Goal: Task Accomplishment & Management: Manage account settings

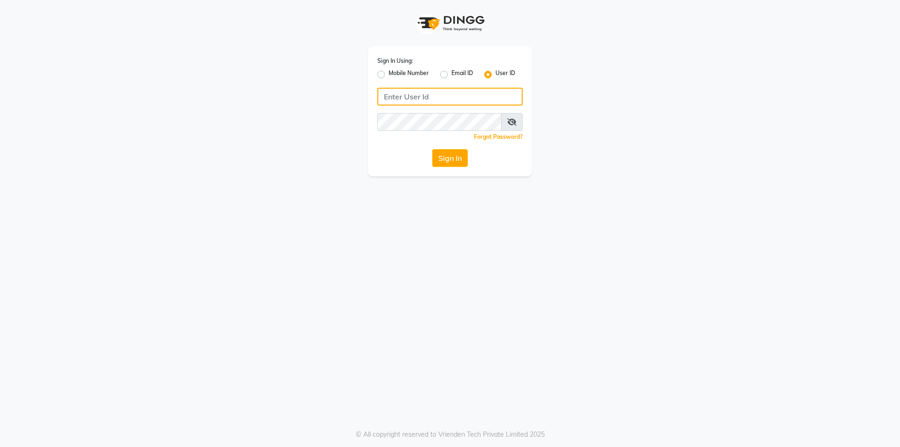
type input "9328159060"
click at [442, 155] on button "Sign In" at bounding box center [450, 158] width 36 height 18
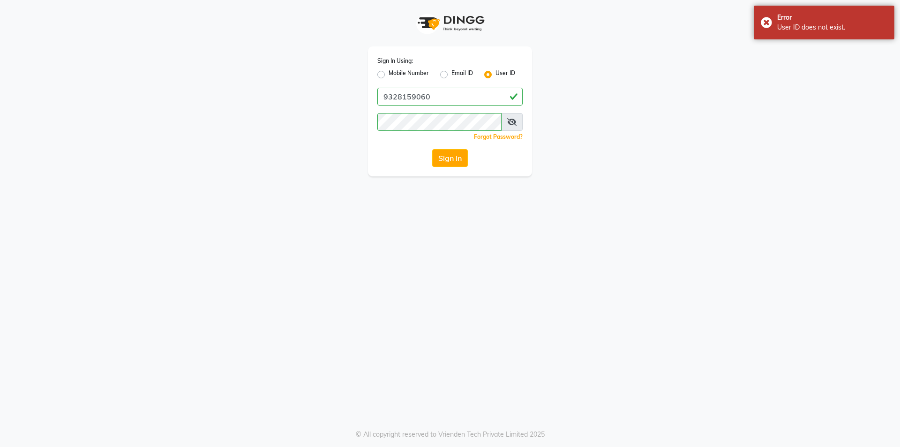
click at [514, 118] on span at bounding box center [512, 122] width 22 height 18
click at [513, 121] on icon at bounding box center [511, 122] width 9 height 8
click at [454, 155] on button "Sign In" at bounding box center [450, 158] width 36 height 18
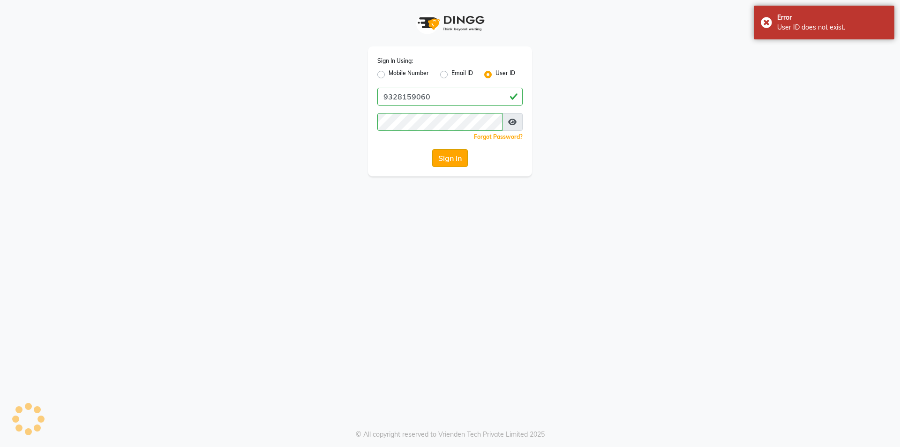
click at [454, 155] on button "Sign In" at bounding box center [450, 158] width 36 height 18
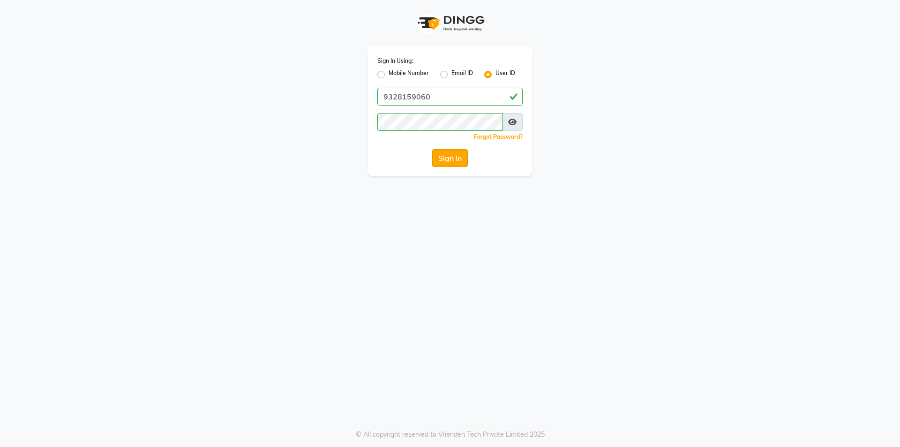
click at [463, 156] on button "Sign In" at bounding box center [450, 158] width 36 height 18
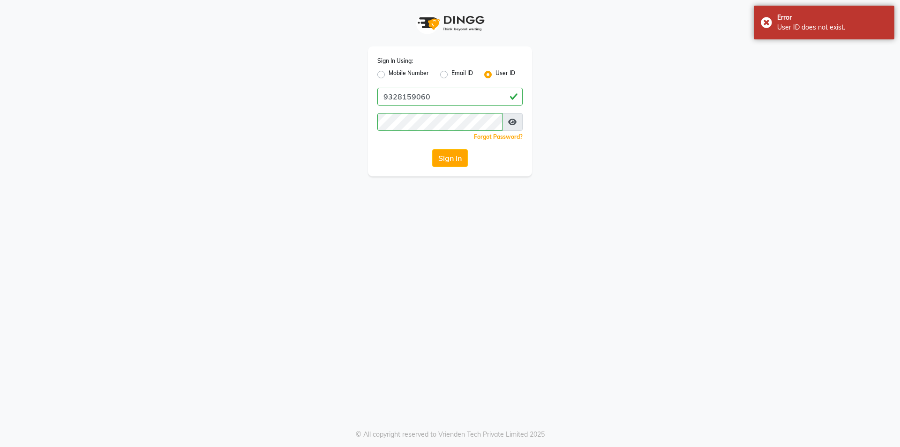
click at [389, 76] on label "Mobile Number" at bounding box center [409, 74] width 40 height 11
click at [389, 75] on input "Mobile Number" at bounding box center [392, 72] width 6 height 6
radio input "true"
radio input "false"
click at [496, 73] on label "User ID" at bounding box center [506, 74] width 20 height 11
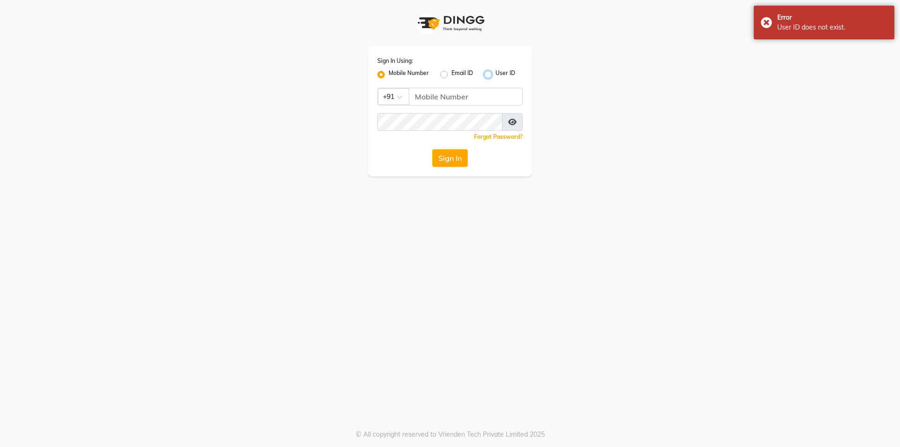
click at [496, 73] on input "User ID" at bounding box center [499, 72] width 6 height 6
radio input "true"
radio input "false"
click at [447, 155] on button "Sign In" at bounding box center [450, 158] width 36 height 18
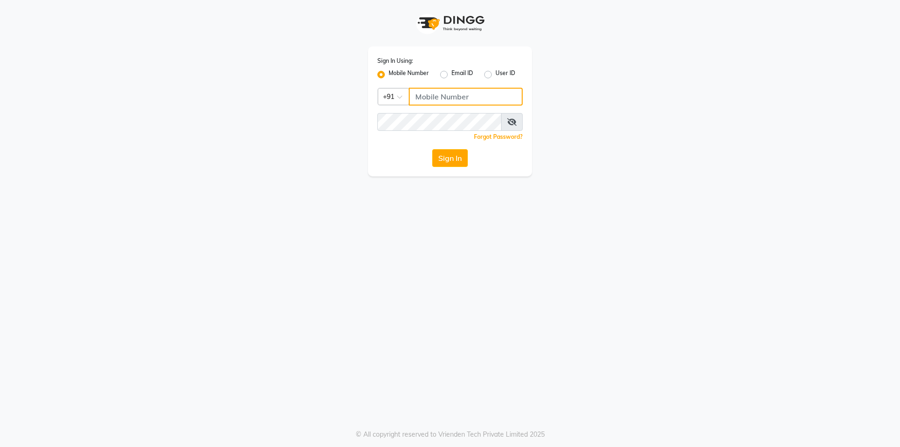
click at [458, 96] on input "Username" at bounding box center [466, 97] width 114 height 18
type input "6352310640"
click at [454, 157] on button "Sign In" at bounding box center [450, 158] width 36 height 18
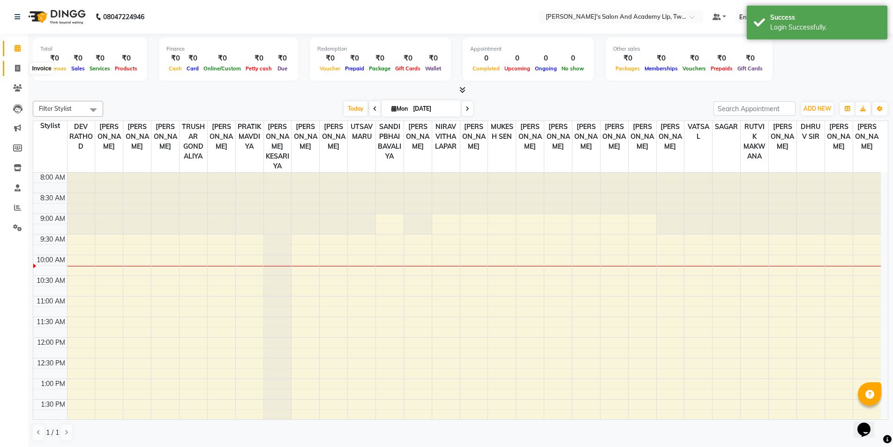
click at [16, 67] on icon at bounding box center [17, 68] width 5 height 7
select select "6985"
select select "service"
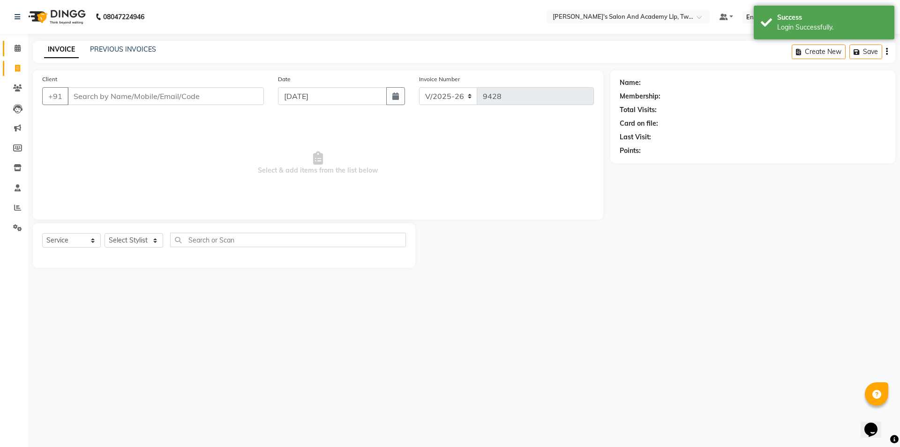
click at [17, 55] on link "Calendar" at bounding box center [14, 48] width 23 height 15
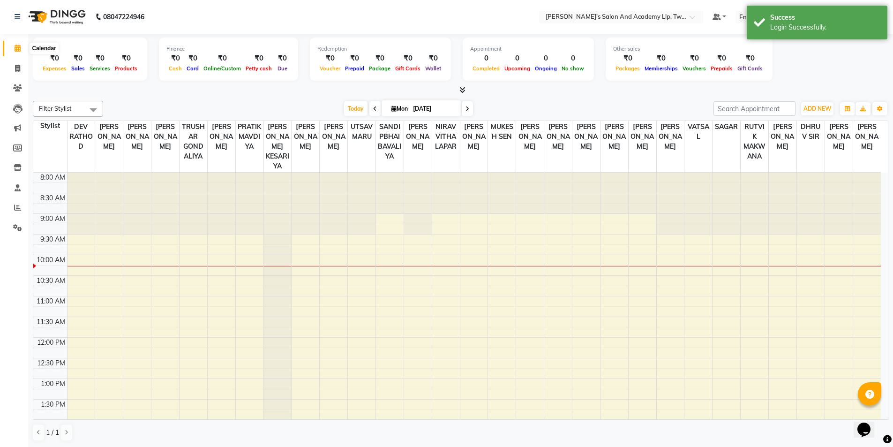
click at [20, 47] on icon at bounding box center [18, 48] width 6 height 7
click at [15, 208] on icon at bounding box center [17, 207] width 7 height 7
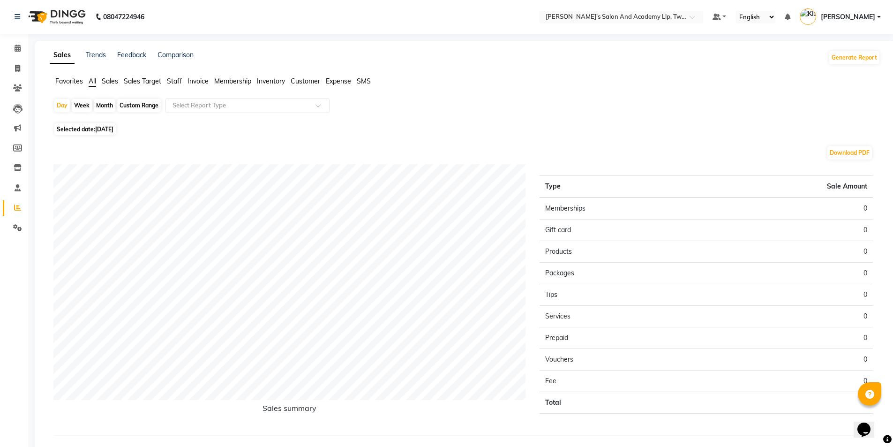
click at [102, 106] on div "Month" at bounding box center [105, 105] width 22 height 13
select select "9"
select select "2025"
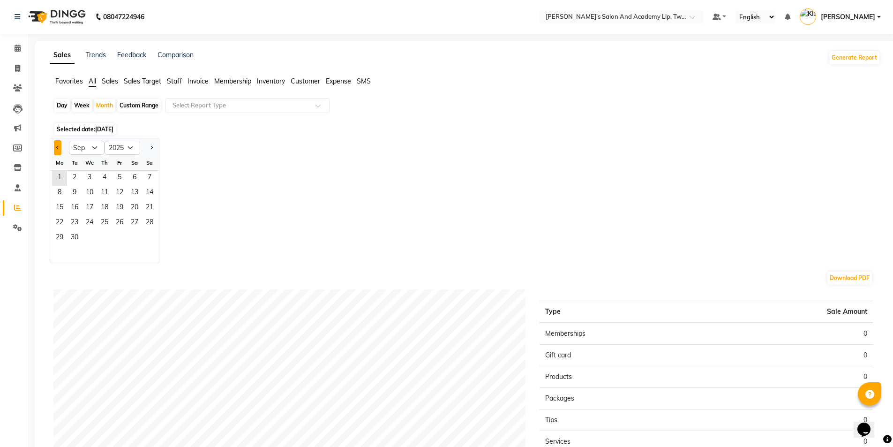
click at [56, 150] on button "Previous month" at bounding box center [58, 147] width 8 height 15
select select "8"
click at [118, 173] on span "1" at bounding box center [119, 178] width 15 height 15
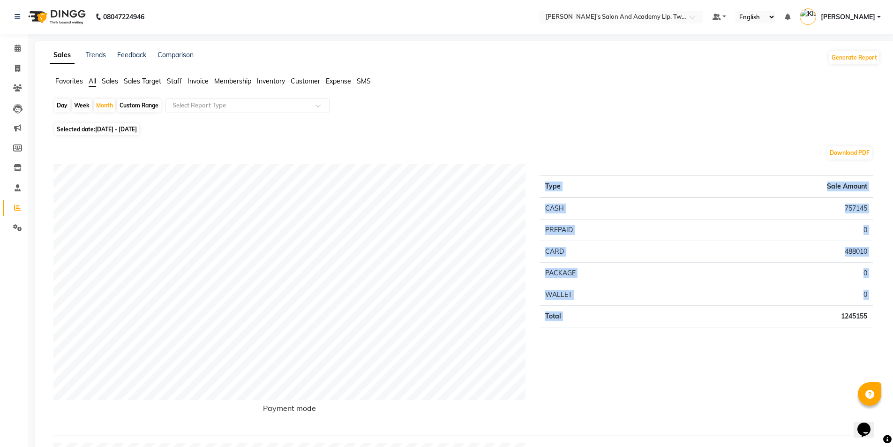
drag, startPoint x: 838, startPoint y: 312, endPoint x: 900, endPoint y: 312, distance: 61.9
click at [893, 312] on html "08047224946 Select Location × [PERSON_NAME]'s Salon And Academy Llp, Twin Star …" at bounding box center [446, 223] width 893 height 447
click at [17, 65] on icon at bounding box center [17, 68] width 5 height 7
select select "service"
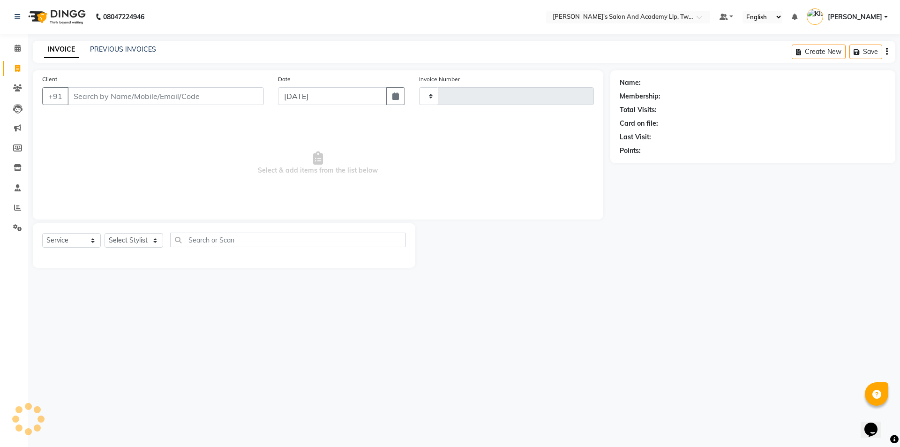
type input "9428"
select select "6985"
click at [95, 99] on input "Client" at bounding box center [166, 96] width 197 height 18
drag, startPoint x: 243, startPoint y: 97, endPoint x: 237, endPoint y: 66, distance: 32.1
click at [239, 78] on div "Client +91" at bounding box center [153, 93] width 236 height 38
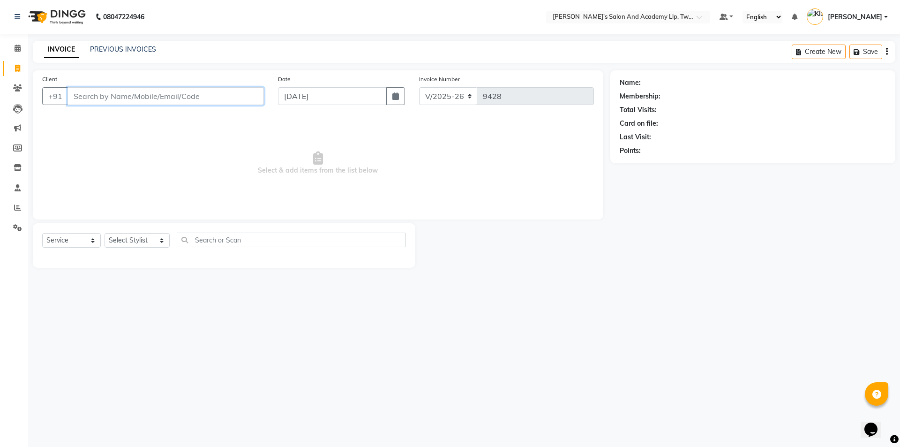
click at [221, 97] on input "Client" at bounding box center [166, 96] width 197 height 18
type input "8780576771"
click at [532, 331] on div "08047224946 Select Location × [PERSON_NAME]'s Salon And Academy Llp, Twin Star …" at bounding box center [450, 223] width 900 height 447
click at [129, 96] on input "8780576771" at bounding box center [142, 96] width 149 height 18
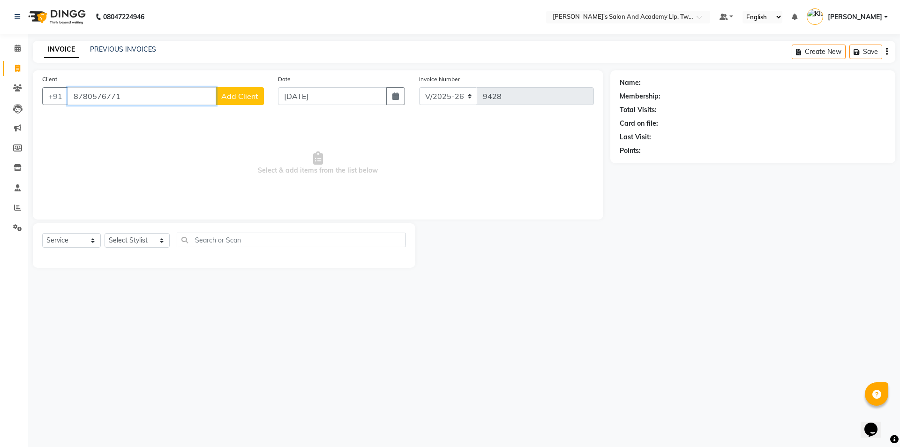
click at [129, 96] on input "8780576771" at bounding box center [142, 96] width 149 height 18
type input "9725289007"
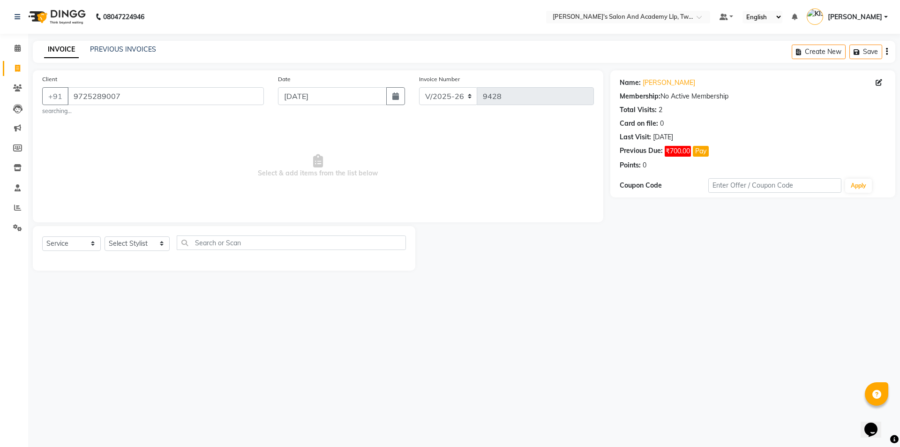
click at [178, 76] on div "Client [PHONE_NUMBER] searching..." at bounding box center [153, 94] width 236 height 41
click at [182, 96] on input "9725289007" at bounding box center [166, 96] width 197 height 18
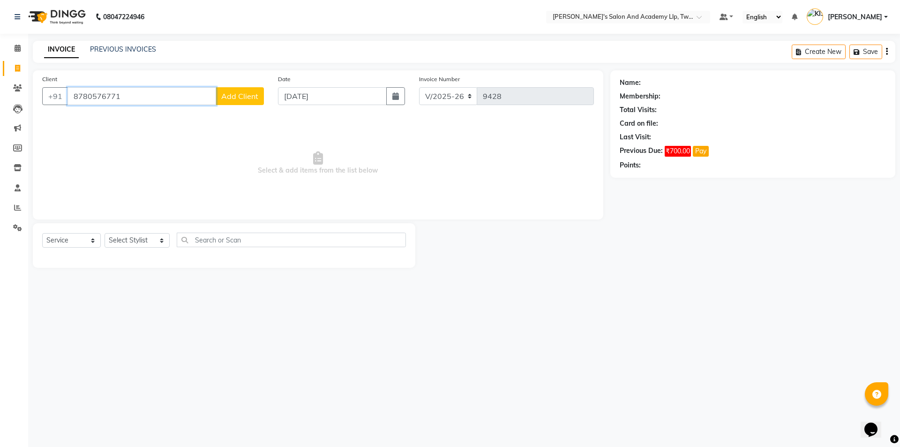
type input "8780576771"
click at [233, 92] on span "Add Client" at bounding box center [239, 95] width 37 height 9
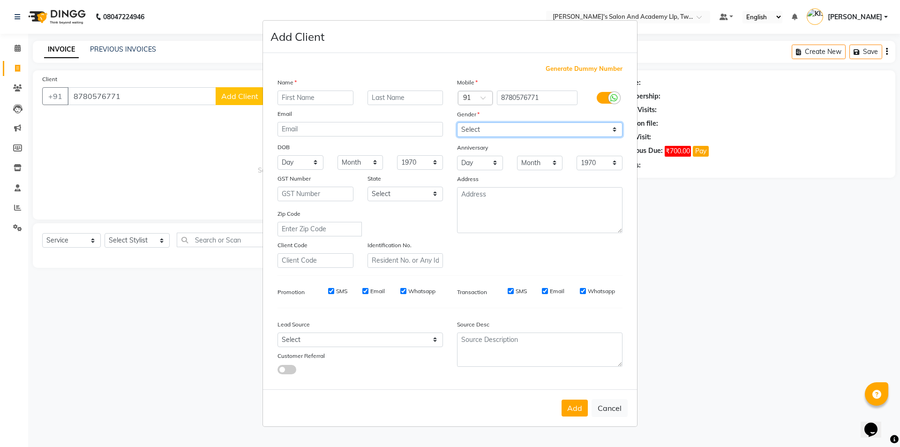
click at [518, 125] on select "Select [DEMOGRAPHIC_DATA] [DEMOGRAPHIC_DATA] Other Prefer Not To Say" at bounding box center [540, 129] width 166 height 15
click at [612, 409] on button "Cancel" at bounding box center [610, 408] width 36 height 18
select select
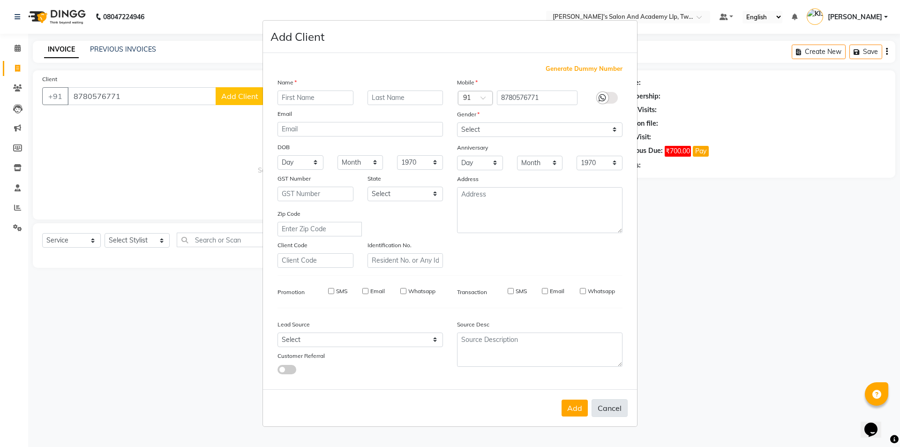
select select
checkbox input "false"
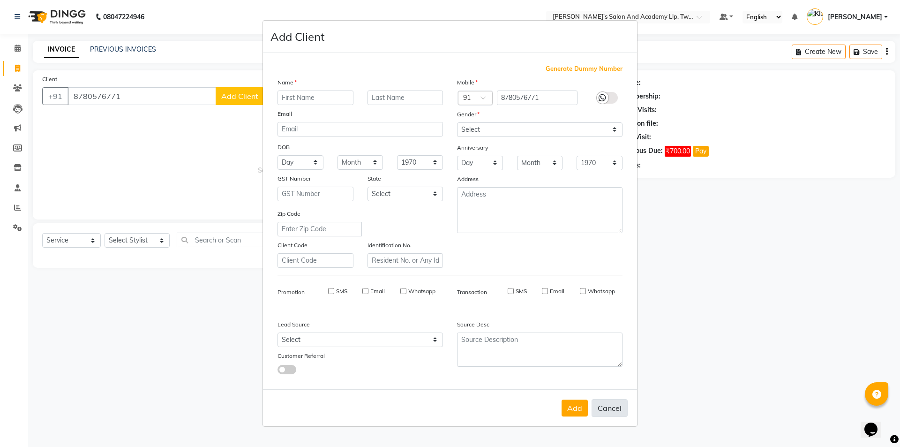
checkbox input "false"
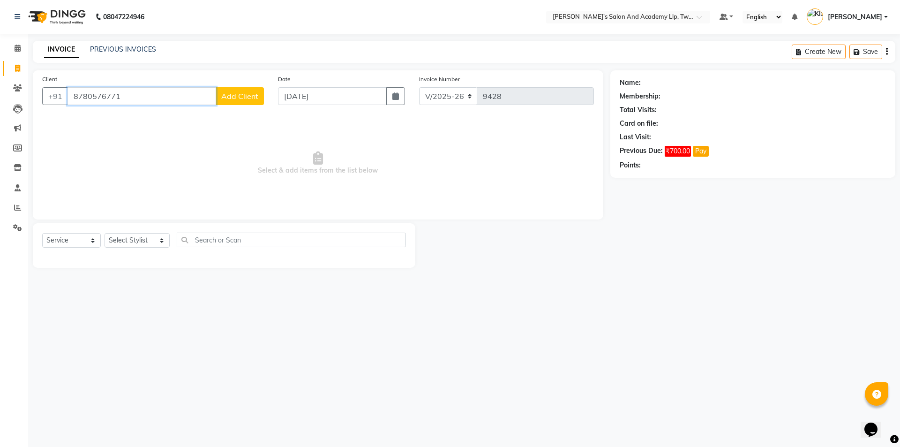
click at [127, 97] on input "8780576771" at bounding box center [142, 96] width 149 height 18
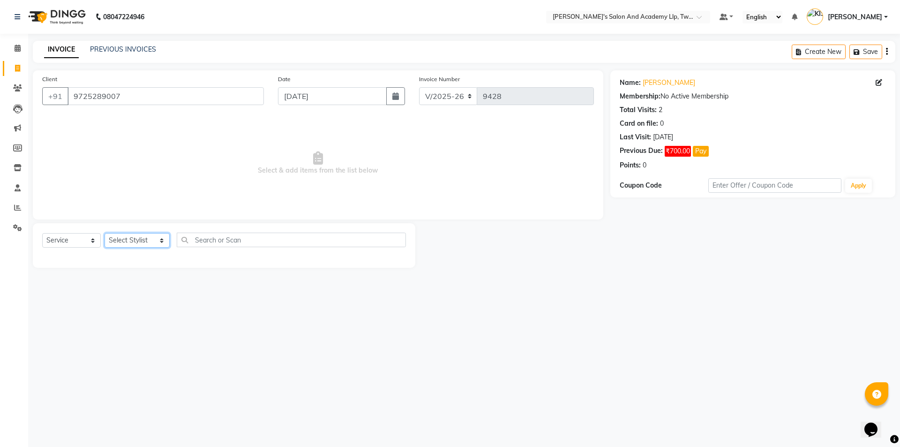
click at [145, 247] on select "Select Stylist [PERSON_NAME] [PERSON_NAME] [PERSON_NAME] [PERSON_NAME] [PERSON_…" at bounding box center [137, 240] width 65 height 15
click at [215, 187] on span "Select & add items from the list below" at bounding box center [318, 163] width 552 height 94
click at [179, 91] on input "9725289007" at bounding box center [166, 96] width 197 height 18
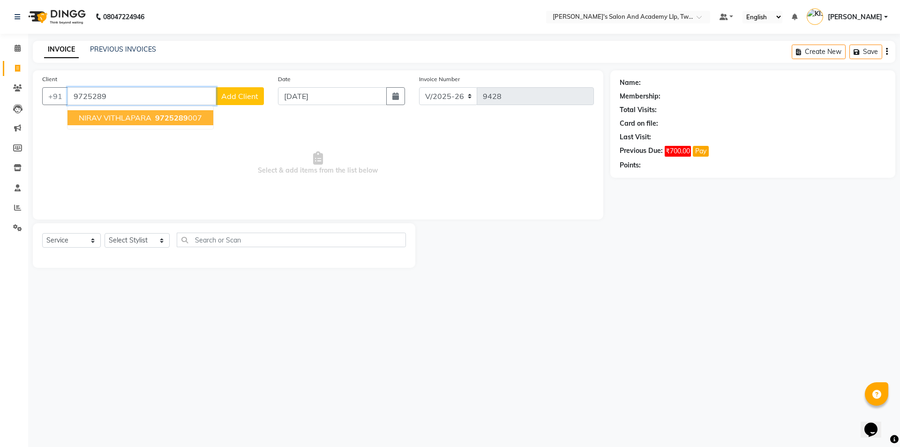
click at [166, 124] on button "NIRAV VITHLAPARA 9725289 007" at bounding box center [141, 117] width 146 height 15
type input "9725289007"
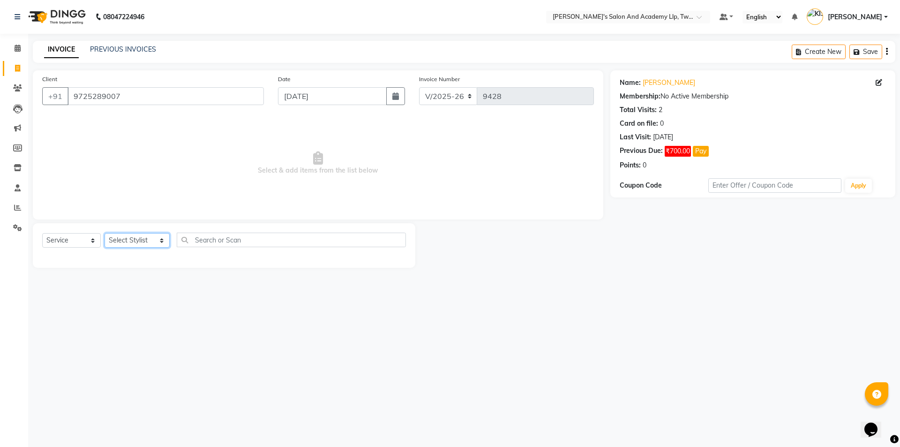
click at [154, 242] on select "Select Stylist [PERSON_NAME] [PERSON_NAME] [PERSON_NAME] [PERSON_NAME] [PERSON_…" at bounding box center [137, 240] width 65 height 15
select select "65231"
click at [105, 233] on select "Select Stylist [PERSON_NAME] [PERSON_NAME] [PERSON_NAME] [PERSON_NAME] [PERSON_…" at bounding box center [137, 240] width 65 height 15
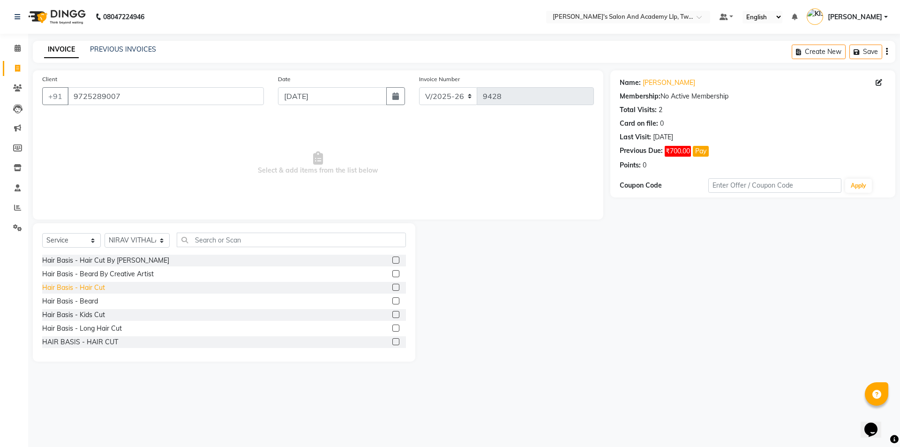
click at [100, 289] on div "Hair Basis - Hair Cut" at bounding box center [73, 288] width 63 height 10
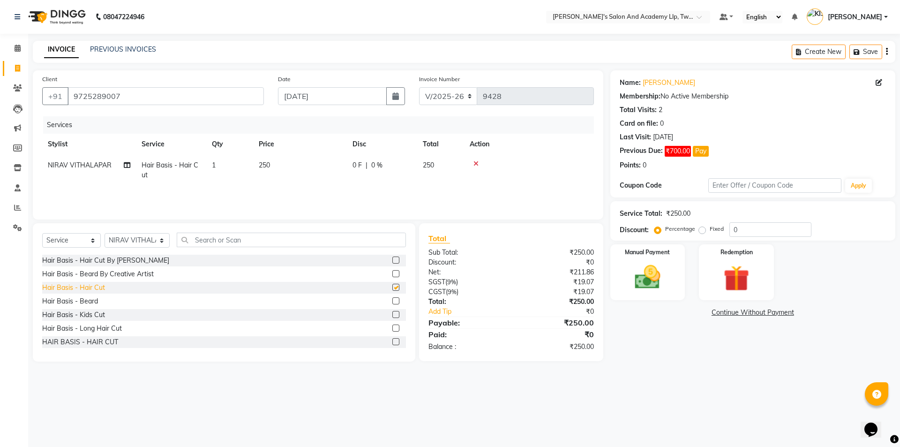
checkbox input "false"
click at [95, 300] on div "Hair Basis - Beard" at bounding box center [70, 301] width 56 height 10
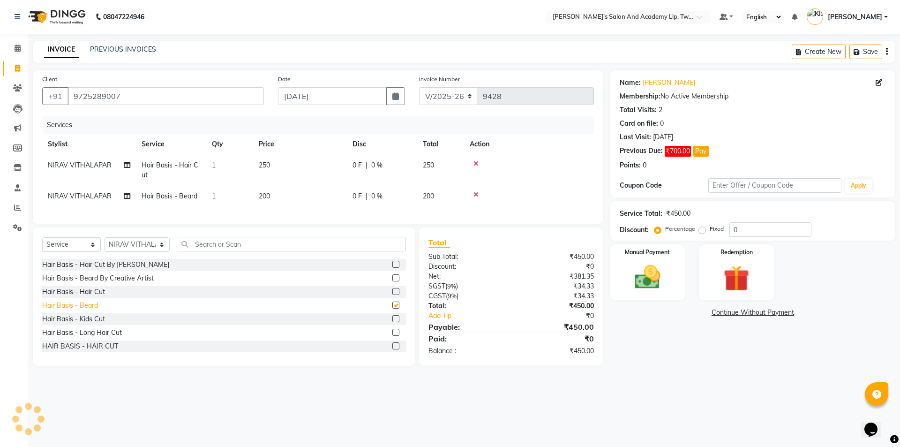
checkbox input "false"
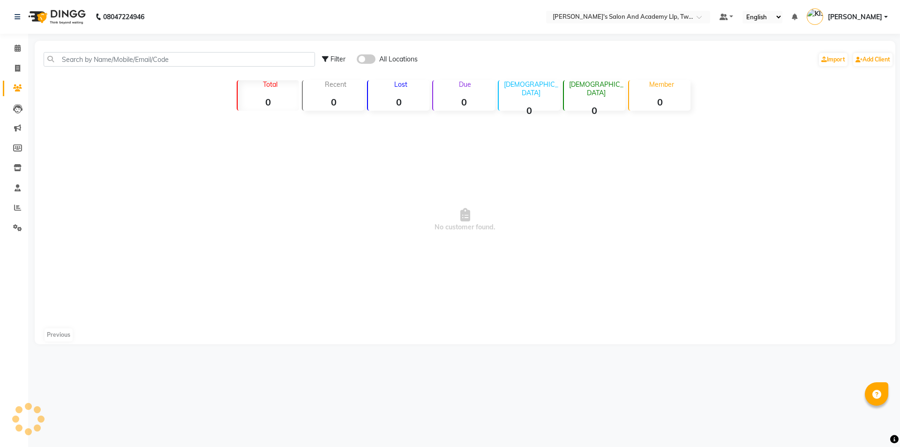
click at [228, 56] on input "text" at bounding box center [180, 59] width 272 height 15
type input "9725289007"
click at [365, 59] on span at bounding box center [366, 58] width 19 height 9
click at [357, 60] on input "checkbox" at bounding box center [357, 60] width 0 height 0
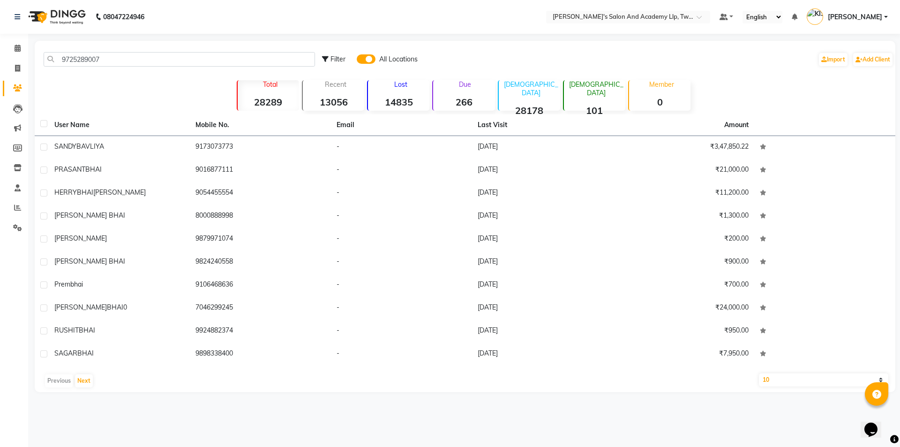
click at [366, 60] on span at bounding box center [366, 58] width 19 height 9
click at [357, 60] on input "checkbox" at bounding box center [357, 60] width 0 height 0
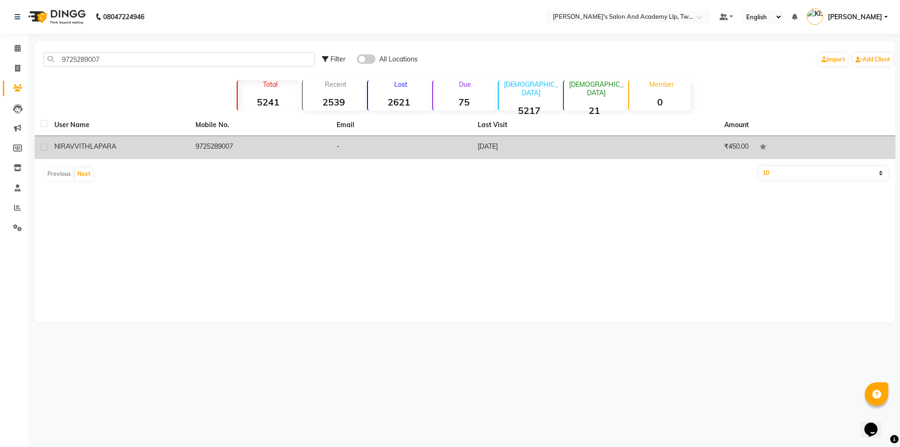
click at [155, 144] on div "[PERSON_NAME] VITHLAPARA" at bounding box center [119, 147] width 130 height 10
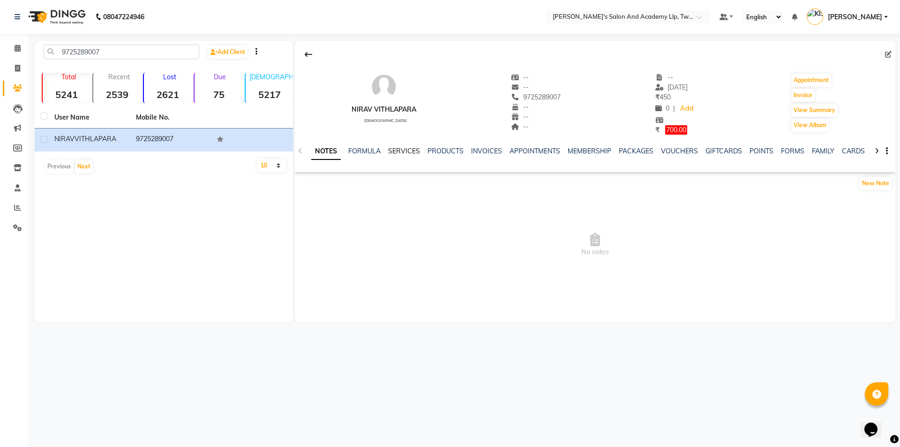
click at [395, 149] on link "SERVICES" at bounding box center [404, 151] width 32 height 8
click at [434, 153] on link "PRODUCTS" at bounding box center [437, 151] width 36 height 8
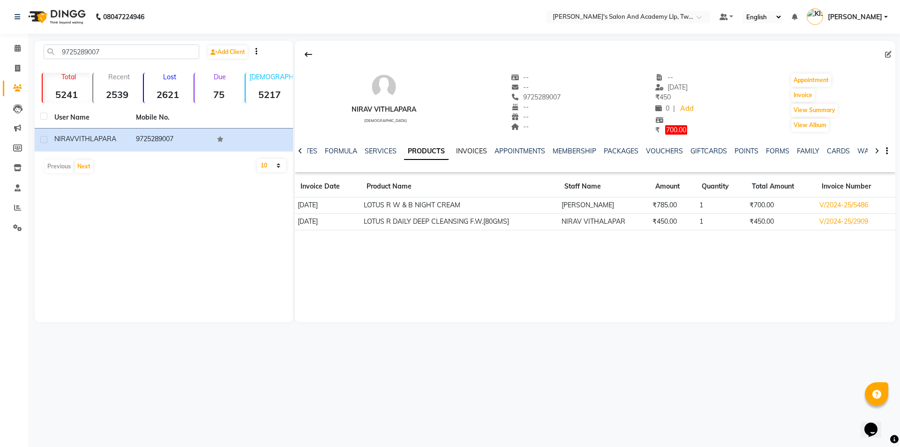
click at [471, 149] on link "INVOICES" at bounding box center [471, 151] width 31 height 8
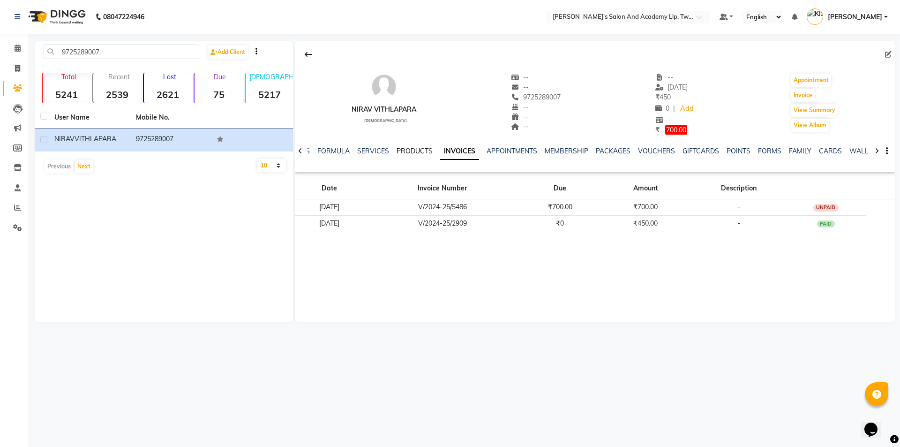
click at [409, 151] on link "PRODUCTS" at bounding box center [415, 151] width 36 height 8
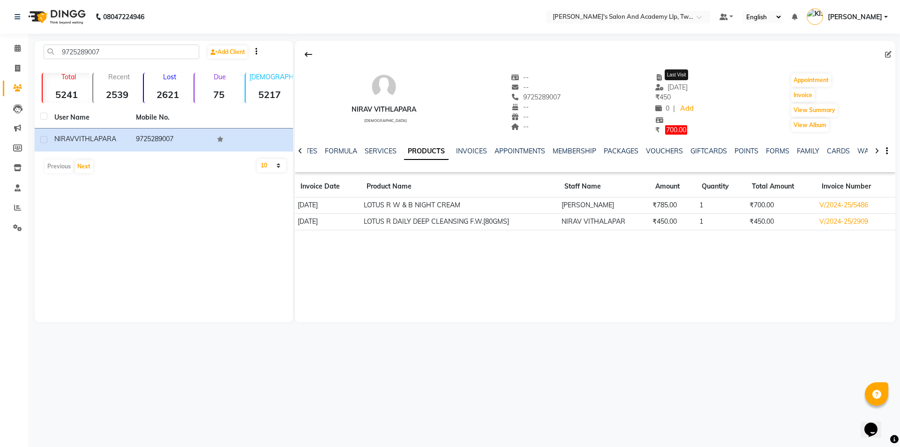
drag, startPoint x: 705, startPoint y: 82, endPoint x: 661, endPoint y: 89, distance: 44.6
click at [661, 85] on div "NIRAV VITHLAPARA male -- -- 9725289007 -- -- -- -- 18-02-2025 Last Visit ₹ 450 …" at bounding box center [595, 99] width 601 height 72
drag, startPoint x: 685, startPoint y: 95, endPoint x: 637, endPoint y: 99, distance: 47.6
click at [637, 99] on div "NIRAV VITHLAPARA male -- -- 9725289007 -- -- -- -- 18-02-2025 ₹ 450 0 | Add ₹ 7…" at bounding box center [595, 99] width 601 height 72
drag, startPoint x: 685, startPoint y: 220, endPoint x: 660, endPoint y: 222, distance: 25.4
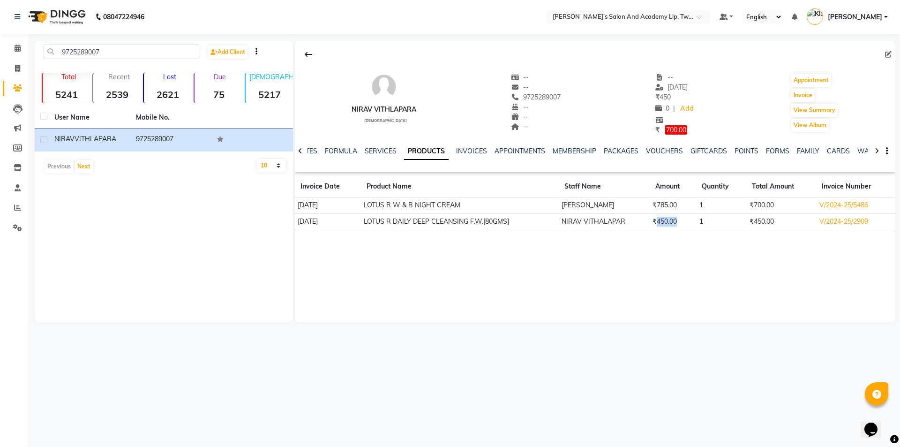
click at [660, 222] on td "₹450.00" at bounding box center [673, 221] width 46 height 16
drag, startPoint x: 693, startPoint y: 198, endPoint x: 645, endPoint y: 200, distance: 48.3
click at [645, 200] on tr "18-02-2025 LOTUS R W & B NIGHT CREAM BHUSHAN PADHIYAR ₹785.00 1 ₹700.00 V/2024-…" at bounding box center [595, 205] width 601 height 16
click at [349, 273] on div "NIRAV VITHLAPARA male -- -- 9725289007 -- -- -- -- 18-02-2025 ₹ 450 0 | Add ₹ 7…" at bounding box center [595, 181] width 601 height 281
click at [21, 67] on span at bounding box center [17, 68] width 16 height 11
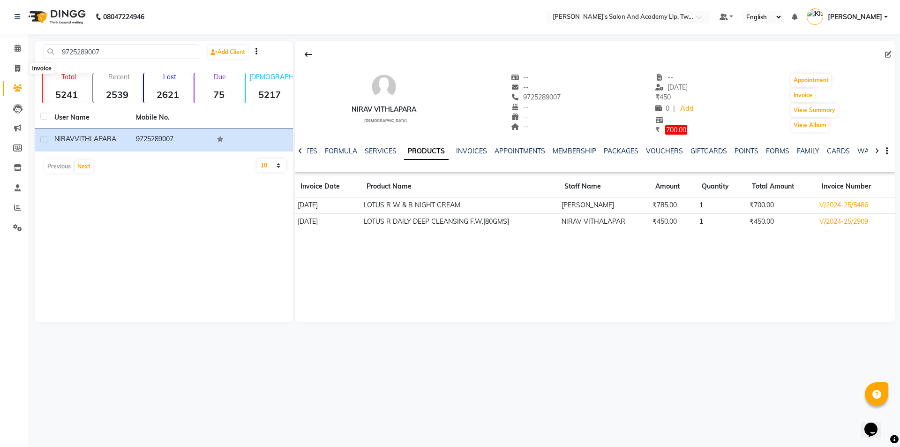
select select "service"
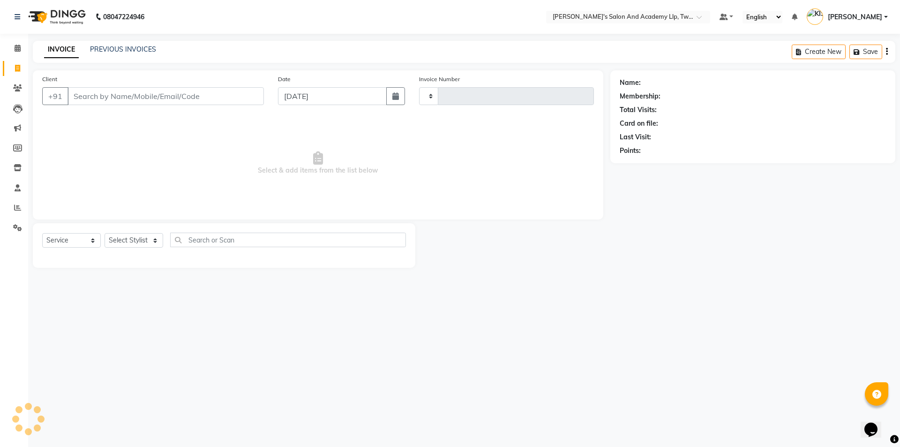
type input "9428"
select select "6985"
click at [161, 97] on input "Client" at bounding box center [166, 96] width 197 height 18
drag, startPoint x: 157, startPoint y: 103, endPoint x: 158, endPoint y: 98, distance: 4.8
click at [158, 101] on input "Client" at bounding box center [166, 96] width 197 height 18
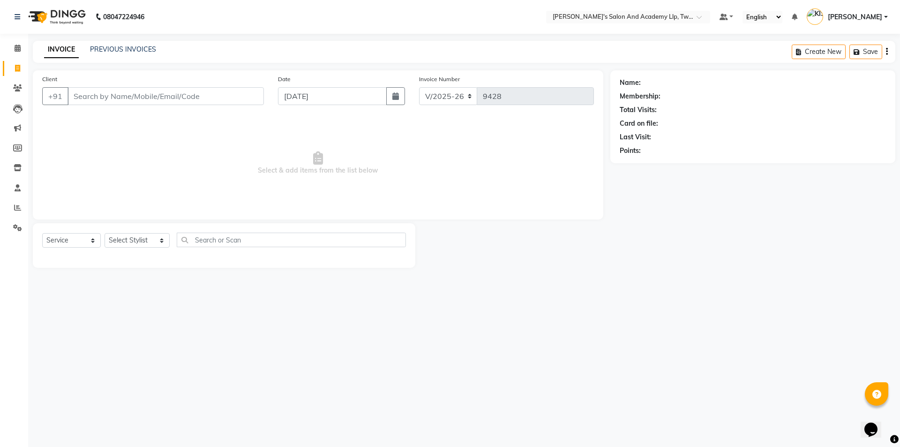
click at [158, 97] on input "Client" at bounding box center [166, 96] width 197 height 18
click at [803, 232] on div "Name: Membership: Total Visits: Card on file: Last Visit: Points:" at bounding box center [757, 168] width 292 height 197
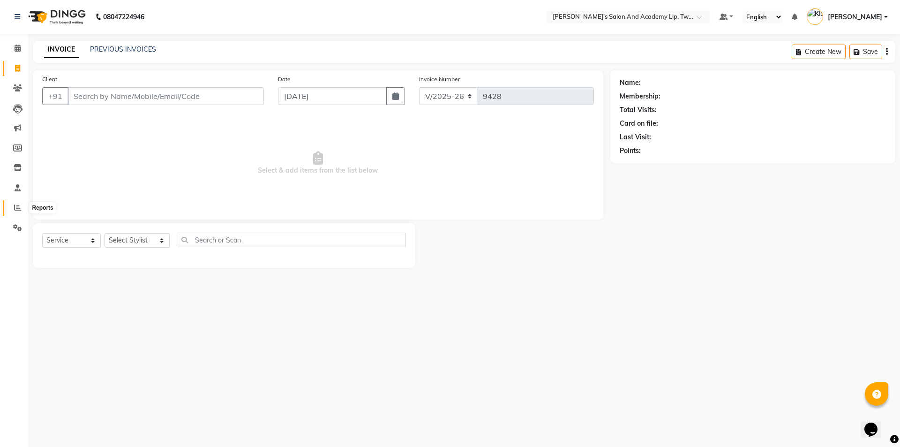
click at [18, 212] on span at bounding box center [17, 208] width 16 height 11
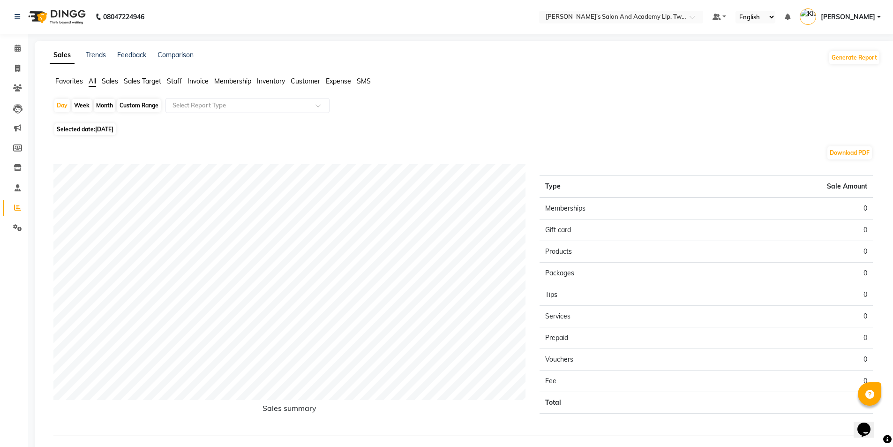
click at [174, 81] on span "Staff" at bounding box center [174, 81] width 15 height 8
click at [106, 102] on div "Month" at bounding box center [105, 105] width 22 height 13
select select "9"
select select "2025"
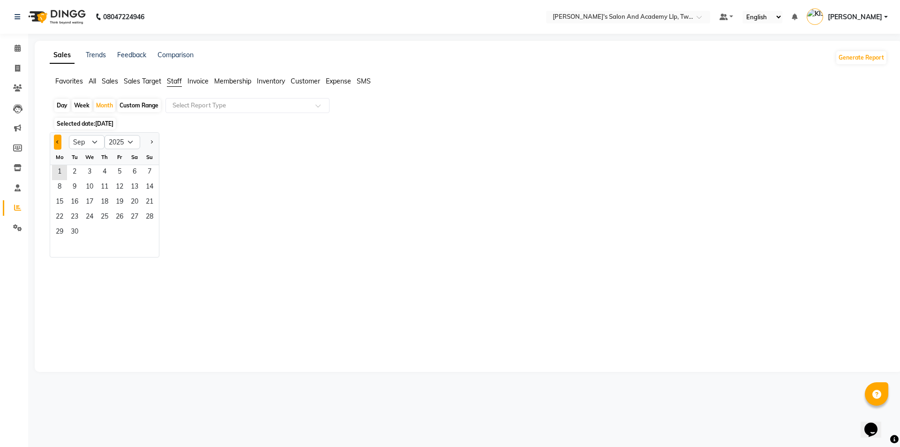
click at [54, 146] on button "Previous month" at bounding box center [58, 142] width 8 height 15
select select "8"
click at [114, 173] on span "1" at bounding box center [119, 172] width 15 height 15
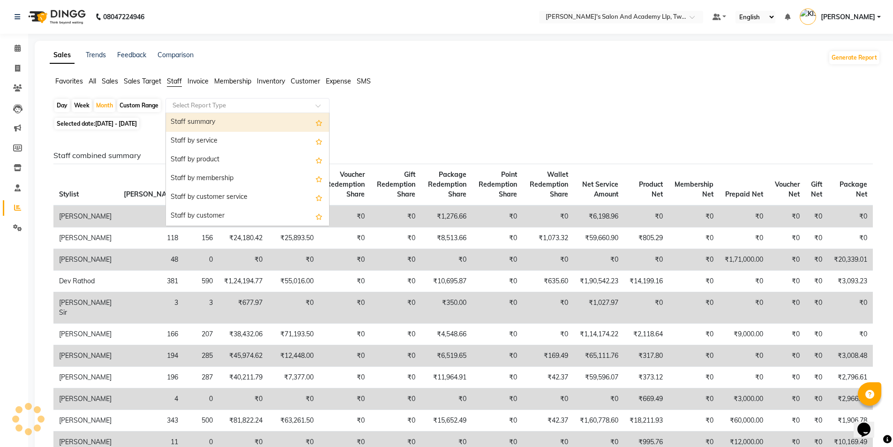
click at [200, 108] on input "text" at bounding box center [238, 105] width 135 height 9
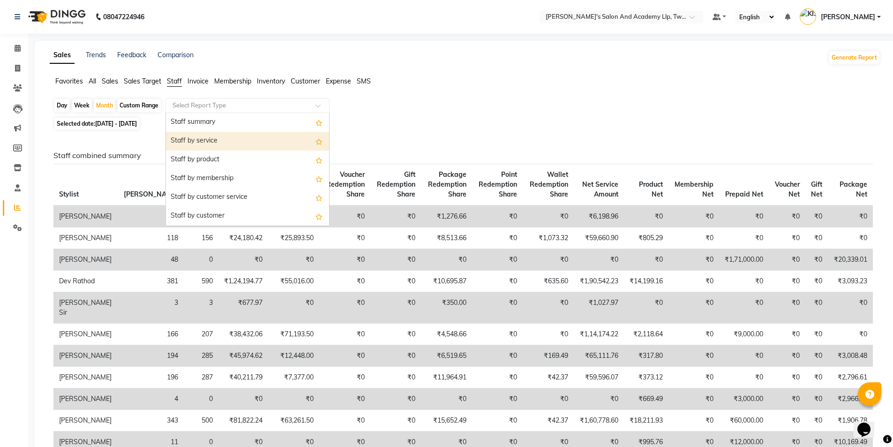
click at [198, 143] on div "Staff by service" at bounding box center [247, 141] width 163 height 19
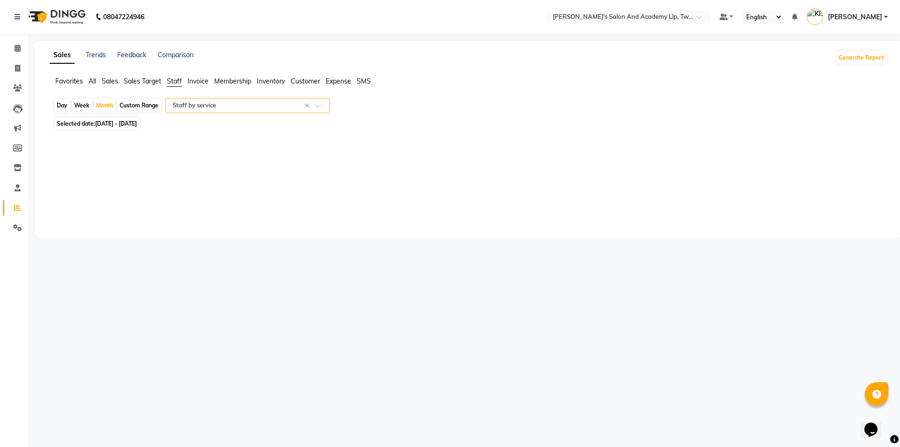
select select "full_report"
select select "csv"
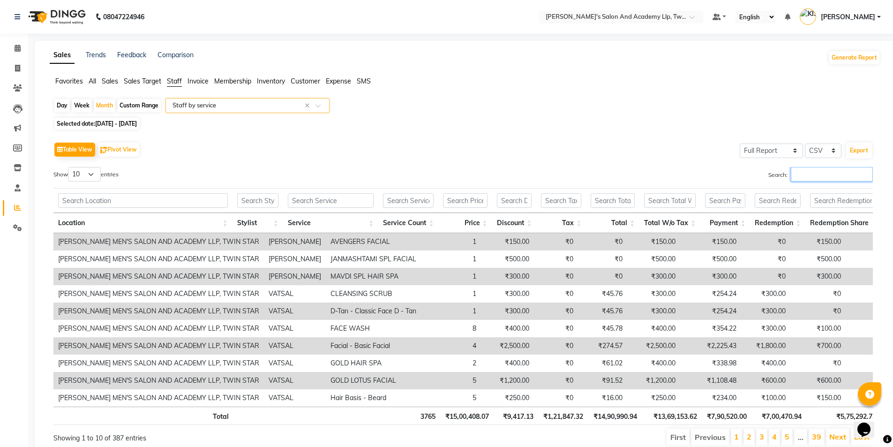
click at [806, 176] on input "Search:" at bounding box center [832, 174] width 82 height 15
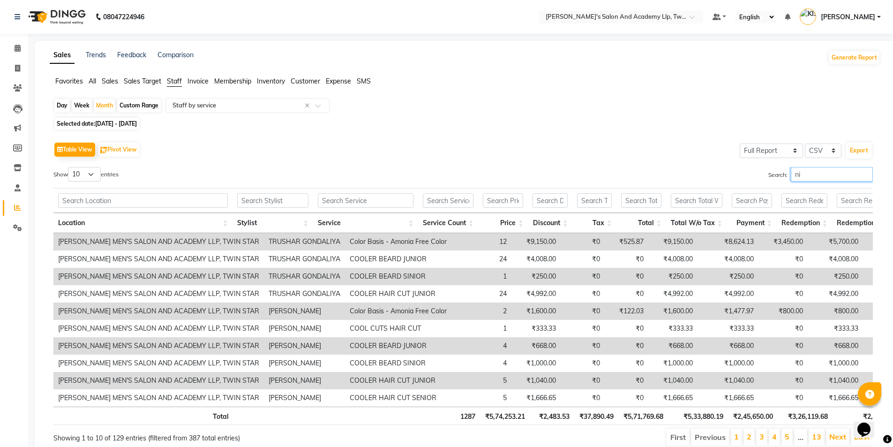
type input "n"
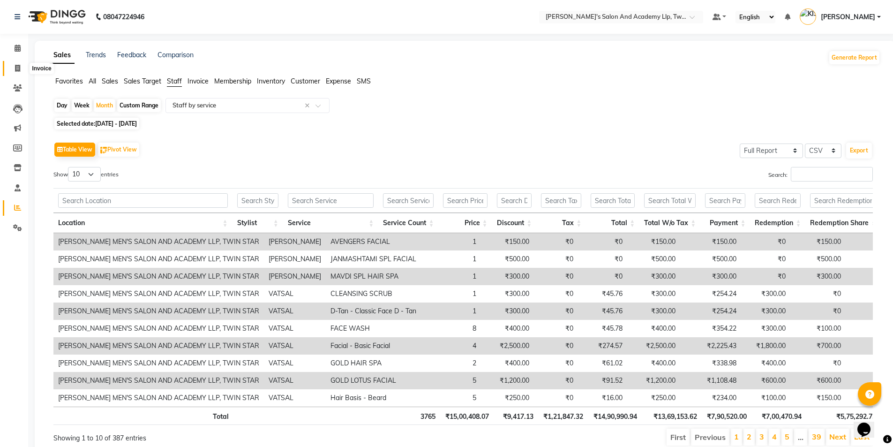
click at [19, 68] on icon at bounding box center [17, 68] width 5 height 7
select select "service"
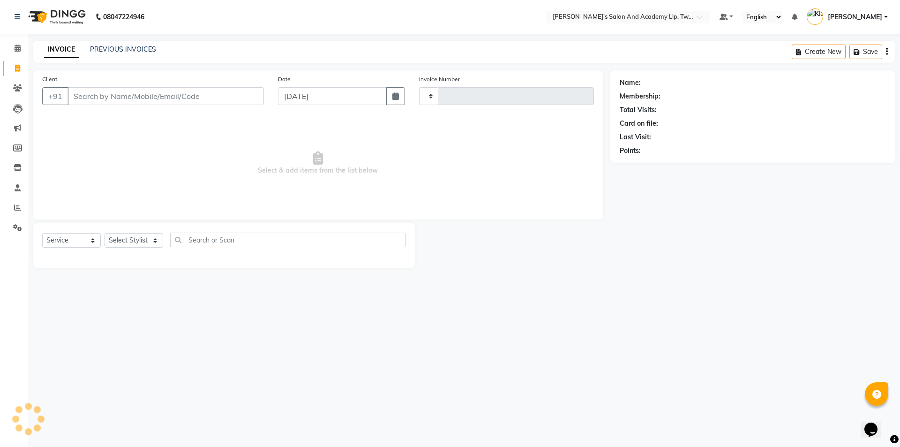
type input "9428"
select select "6985"
click at [89, 101] on input "Client" at bounding box center [166, 96] width 197 height 18
click at [120, 47] on link "PREVIOUS INVOICES" at bounding box center [123, 49] width 66 height 8
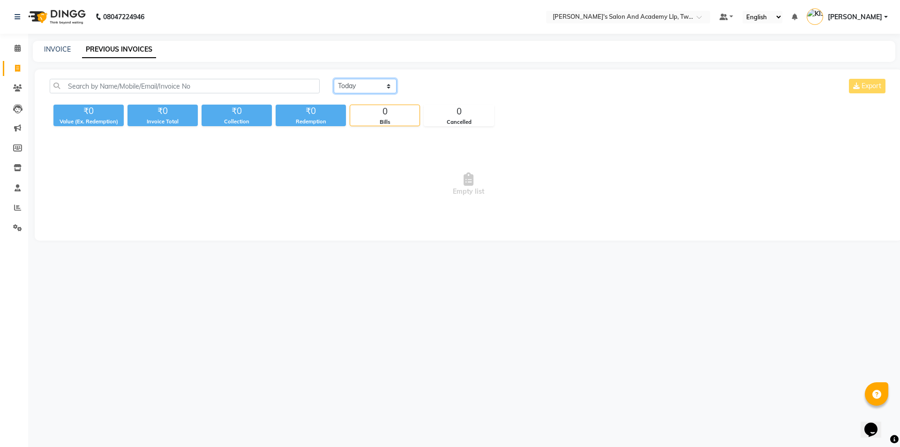
click at [369, 84] on select "Today Yesterday Custom Range" at bounding box center [365, 86] width 63 height 15
select select "range"
click at [334, 79] on select "Today Yesterday Custom Range" at bounding box center [365, 86] width 63 height 15
drag, startPoint x: 444, startPoint y: 82, endPoint x: 442, endPoint y: 90, distance: 7.9
click at [444, 82] on input "[DATE]" at bounding box center [442, 86] width 66 height 13
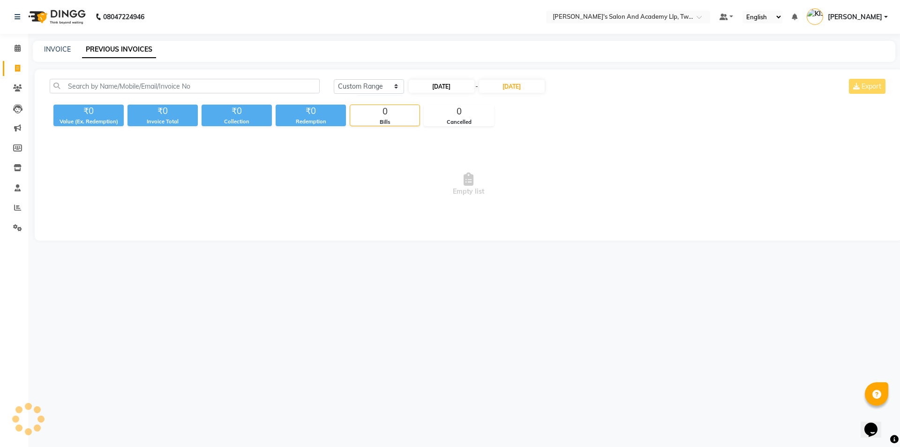
select select "9"
select select "2025"
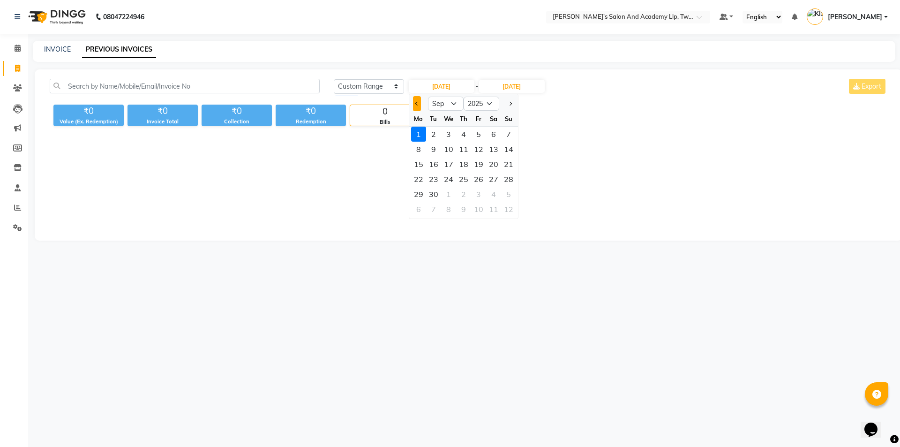
click at [413, 102] on button "Previous month" at bounding box center [417, 103] width 8 height 15
select select "8"
click at [475, 128] on div "1" at bounding box center [478, 134] width 15 height 15
type input "01-08-2025"
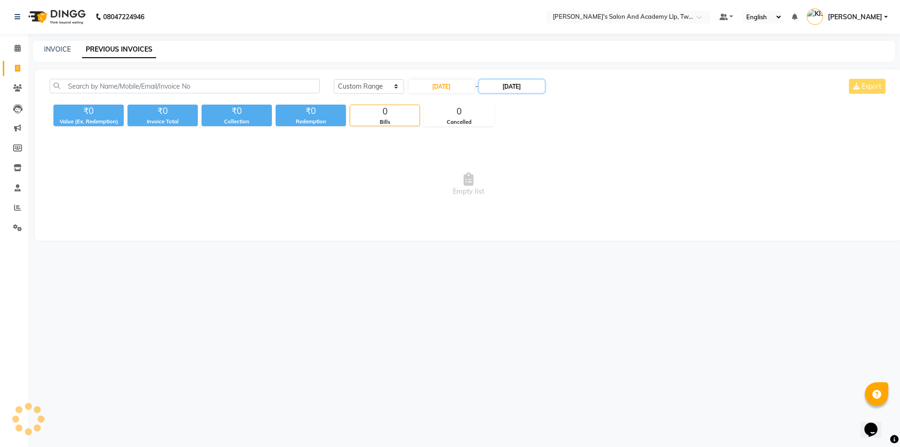
click at [515, 86] on input "[DATE]" at bounding box center [512, 86] width 66 height 13
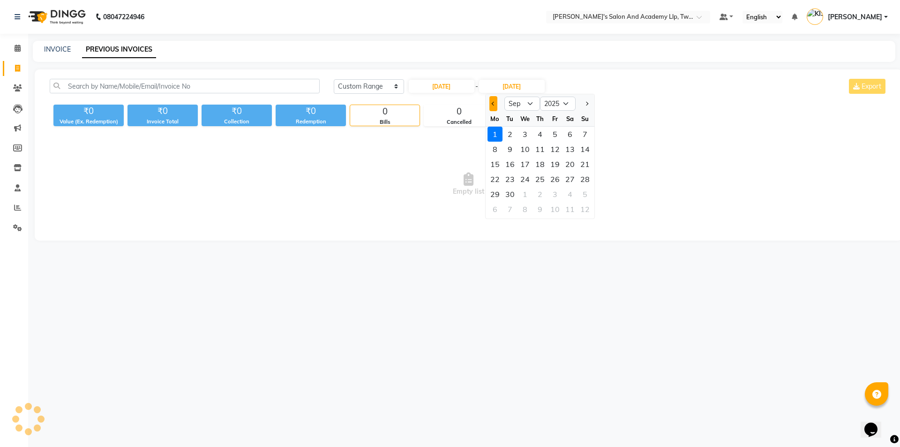
click at [492, 101] on button "Previous month" at bounding box center [494, 103] width 8 height 15
select select "8"
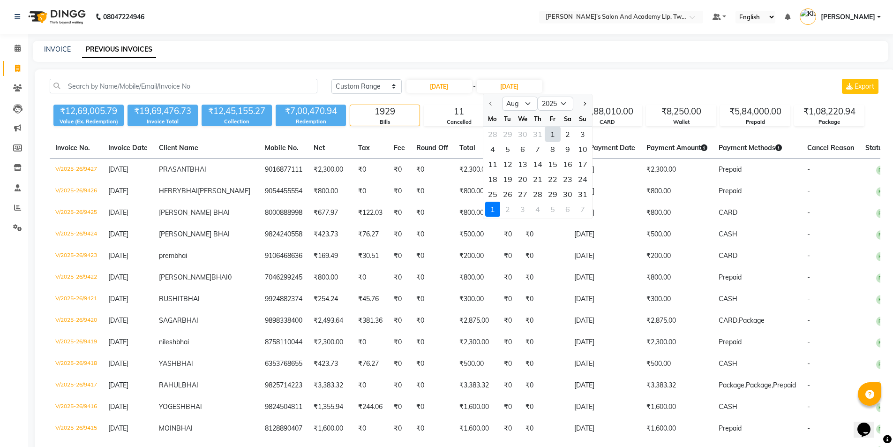
click at [493, 204] on div "1" at bounding box center [492, 209] width 15 height 15
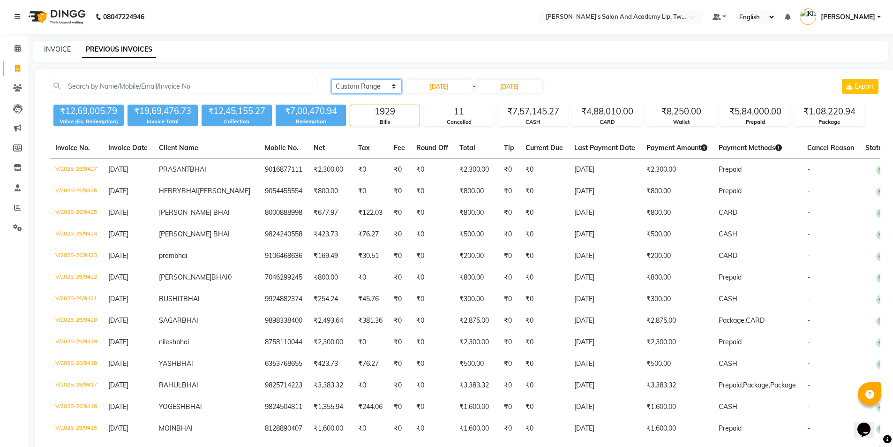
drag, startPoint x: 375, startPoint y: 89, endPoint x: 376, endPoint y: 93, distance: 4.8
click at [375, 88] on select "Today Yesterday Custom Range" at bounding box center [367, 86] width 70 height 15
click at [332, 79] on select "Today Yesterday Custom Range" at bounding box center [367, 86] width 70 height 15
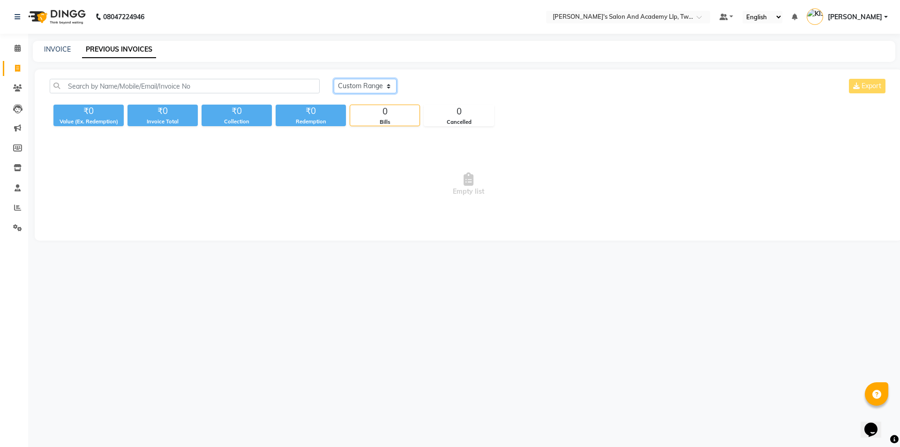
click at [347, 87] on select "Today Yesterday Custom Range" at bounding box center [365, 86] width 63 height 15
select select "yesterday"
click at [334, 79] on select "Today Yesterday Custom Range" at bounding box center [365, 86] width 63 height 15
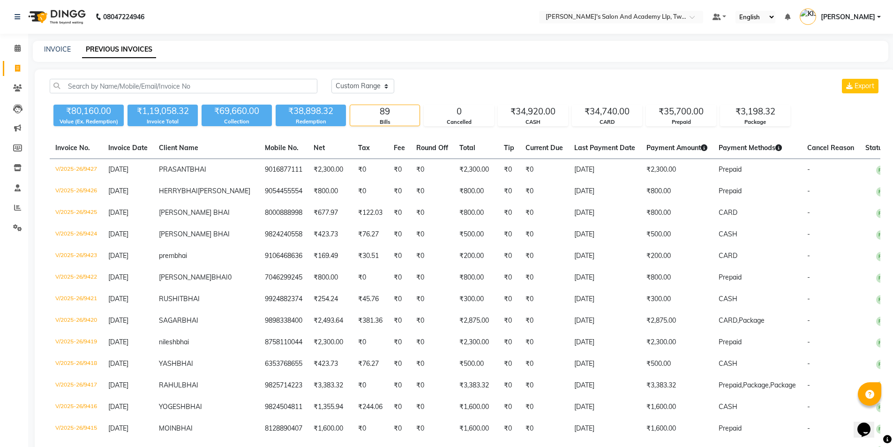
click at [440, 82] on div "Today Yesterday Custom Range Export" at bounding box center [606, 86] width 549 height 15
click at [19, 204] on icon at bounding box center [17, 207] width 7 height 7
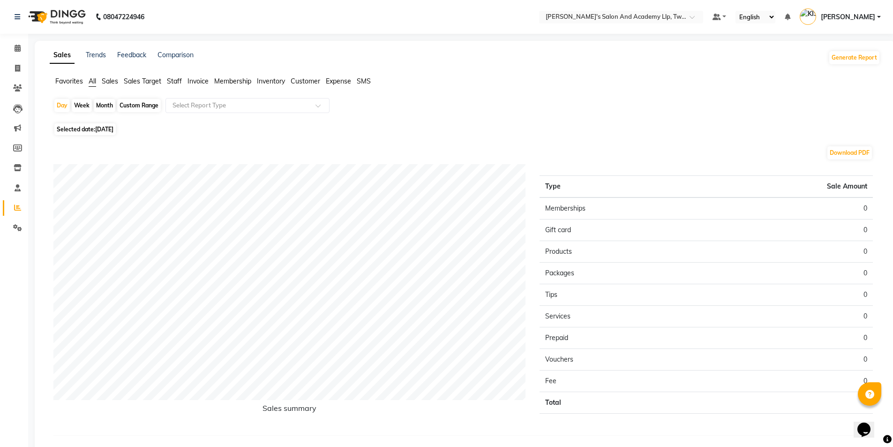
click at [107, 129] on span "[DATE]" at bounding box center [104, 129] width 18 height 7
select select "9"
select select "2025"
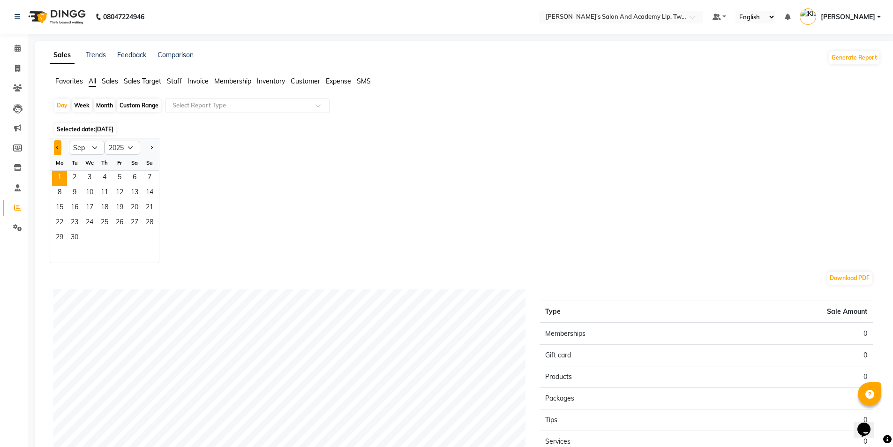
click at [57, 150] on button "Previous month" at bounding box center [58, 147] width 8 height 15
select select "8"
click at [150, 237] on span "31" at bounding box center [149, 238] width 15 height 15
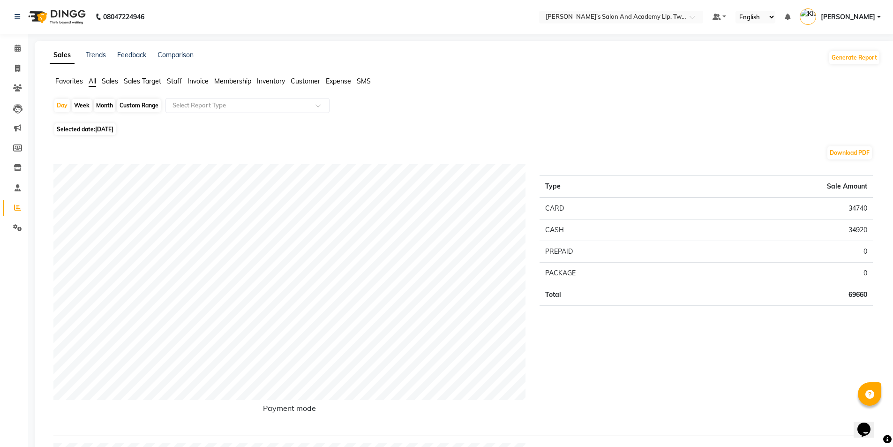
click at [174, 79] on span "Staff" at bounding box center [174, 81] width 15 height 8
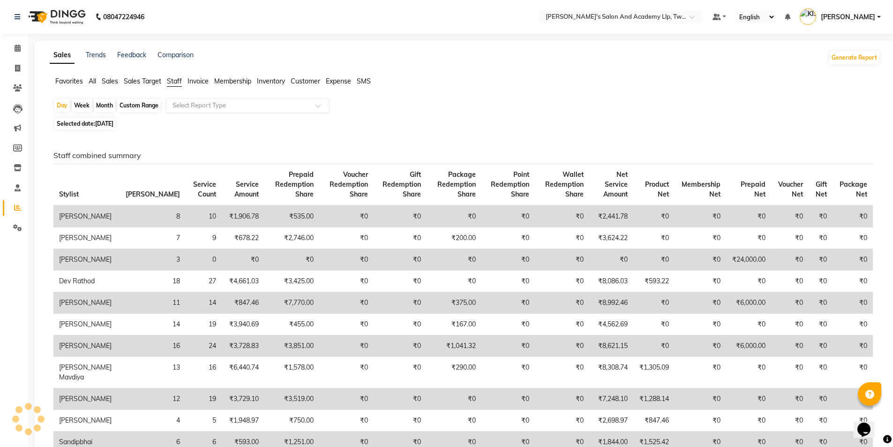
click at [200, 106] on input "text" at bounding box center [238, 105] width 135 height 9
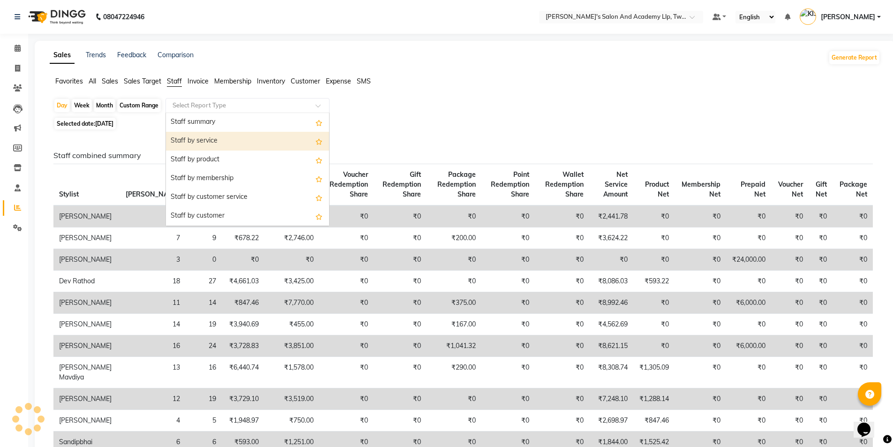
click at [208, 137] on div "Staff by service" at bounding box center [247, 141] width 163 height 19
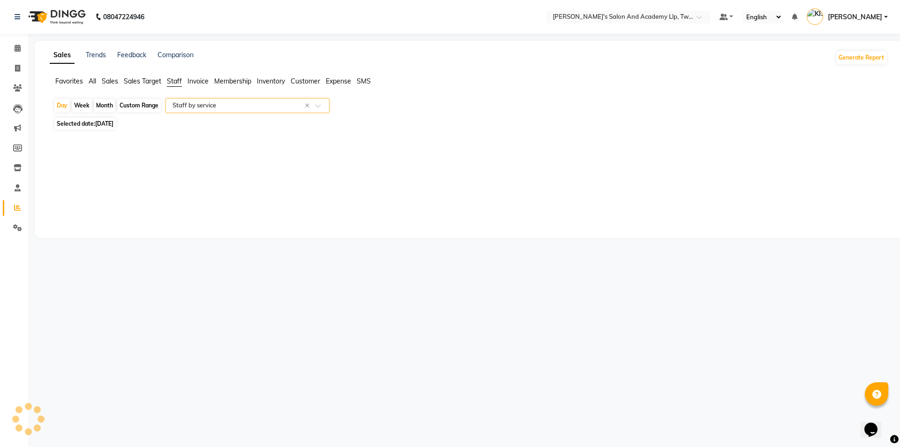
select select "full_report"
select select "csv"
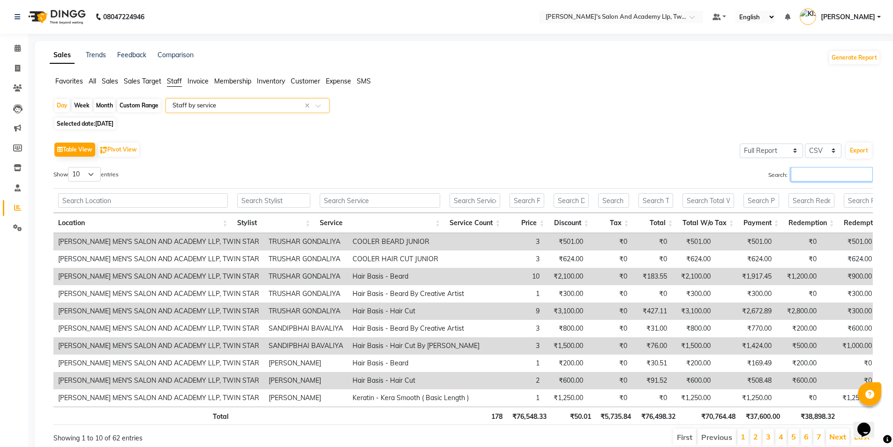
click at [818, 175] on input "Search:" at bounding box center [832, 174] width 82 height 15
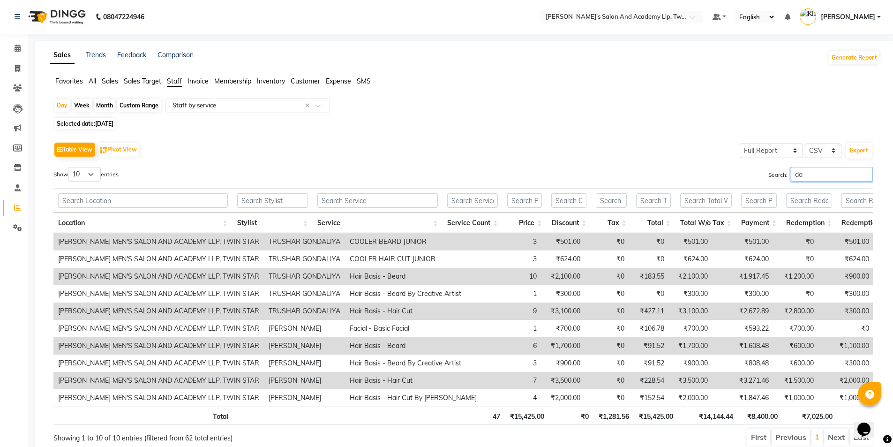
type input "d"
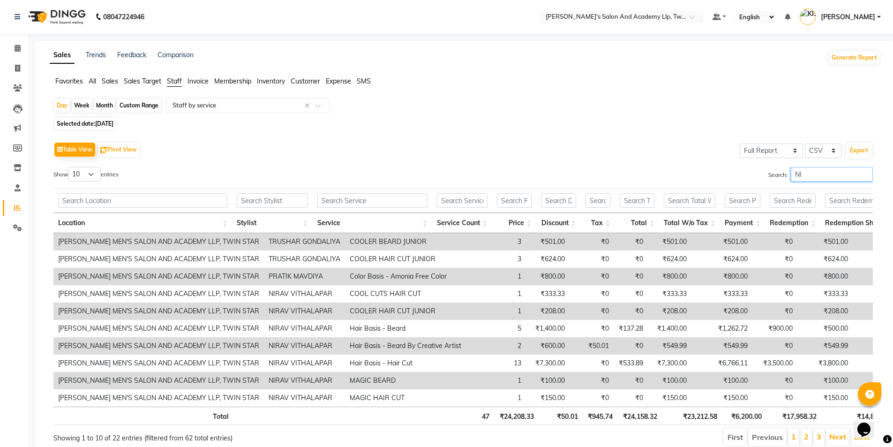
type input "N"
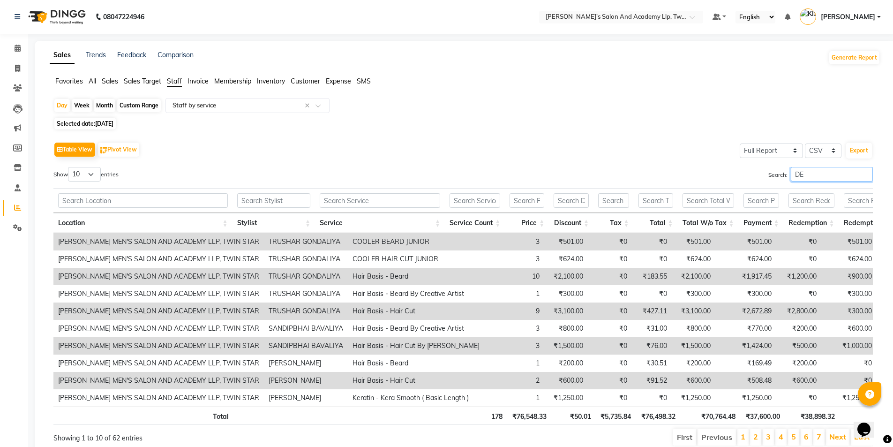
type input "D"
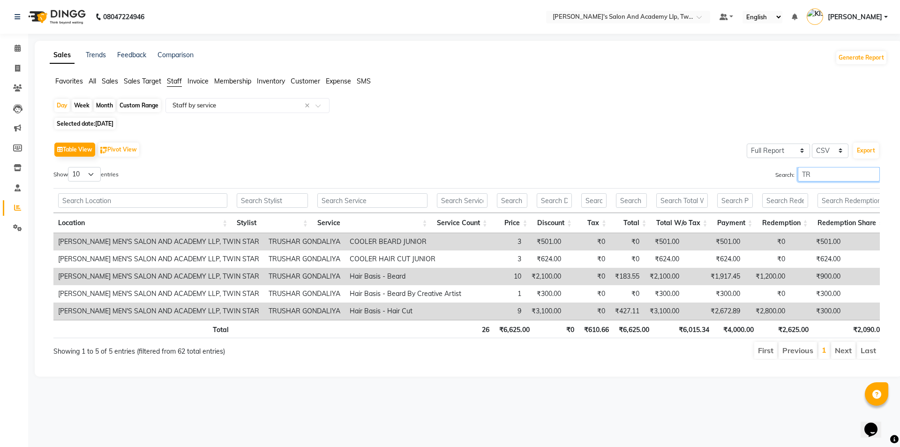
type input "T"
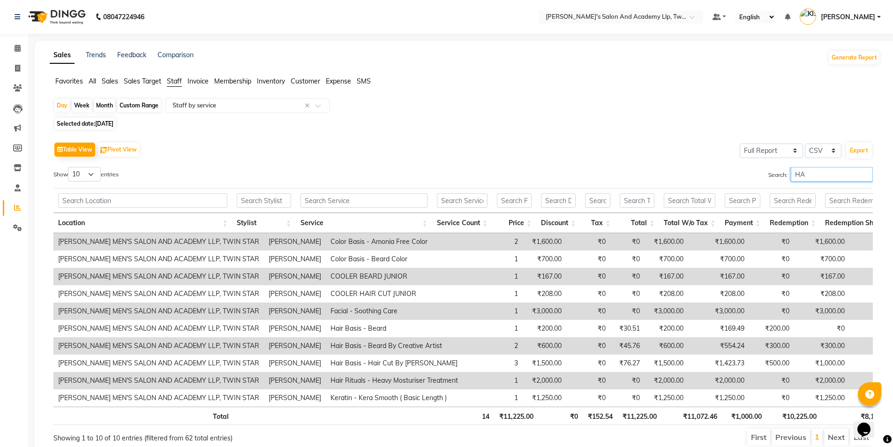
type input "H"
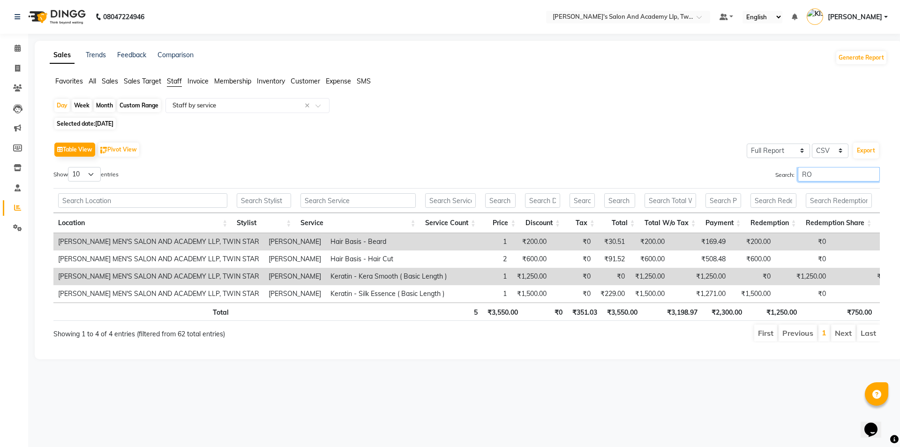
type input "R"
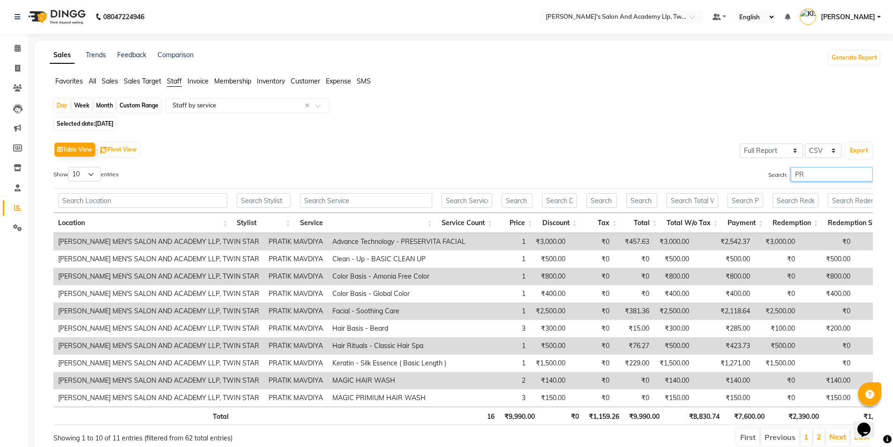
type input "P"
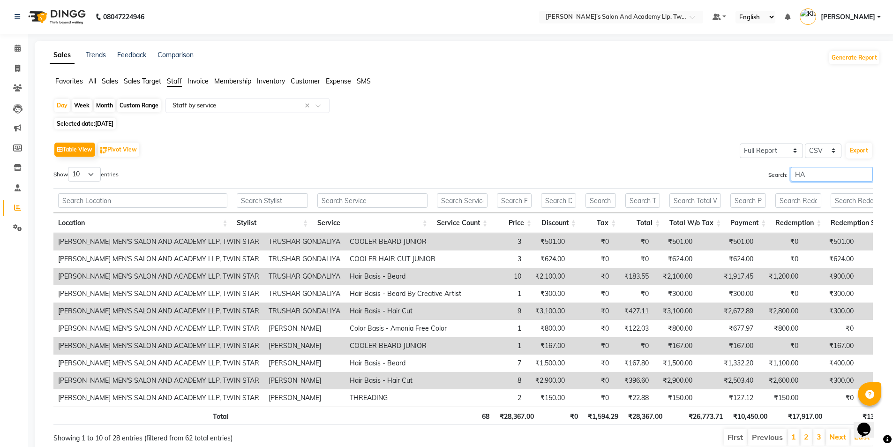
type input "H"
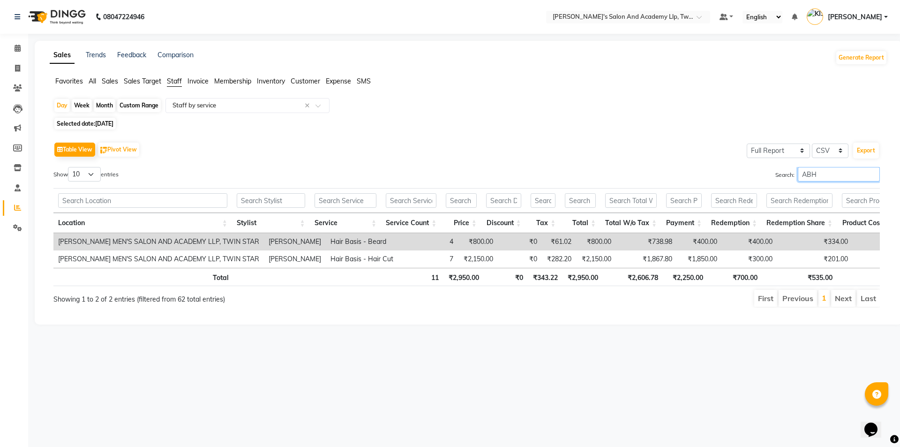
type input "ABH"
click at [18, 68] on icon at bounding box center [17, 68] width 5 height 7
select select "service"
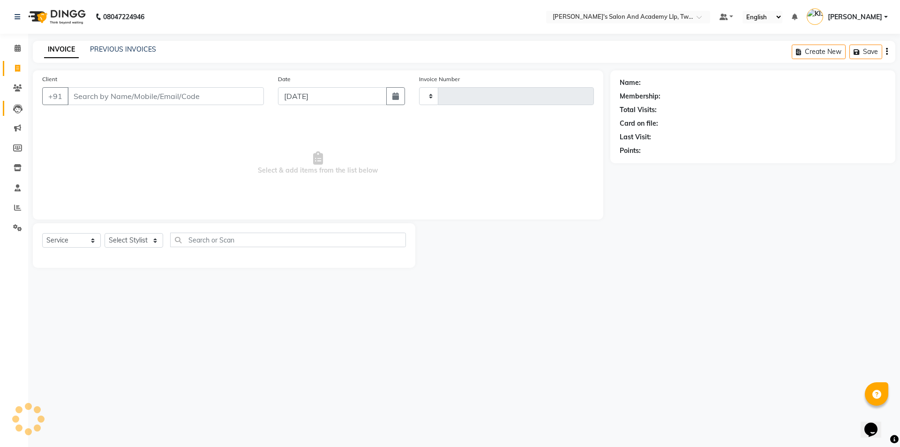
type input "9428"
select select "6985"
click at [18, 204] on icon at bounding box center [17, 207] width 7 height 7
